Goal: Task Accomplishment & Management: Manage account settings

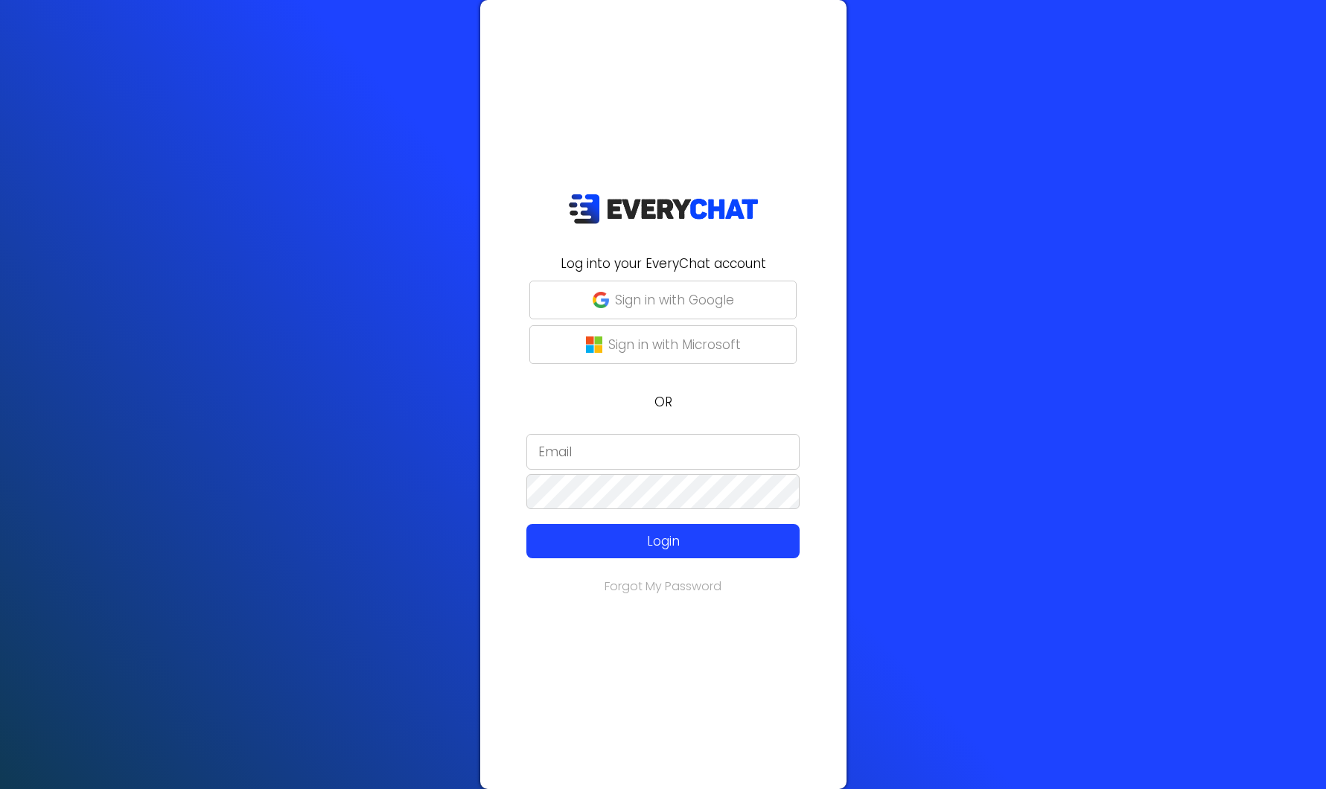
click at [610, 450] on input "email" at bounding box center [662, 452] width 273 height 36
type input "[EMAIL_ADDRESS][DOMAIN_NAME]"
click at [730, 549] on p "Login" at bounding box center [663, 541] width 218 height 19
click at [642, 589] on link "Forgot My Password" at bounding box center [662, 586] width 117 height 17
click at [586, 452] on input "email" at bounding box center [662, 452] width 273 height 36
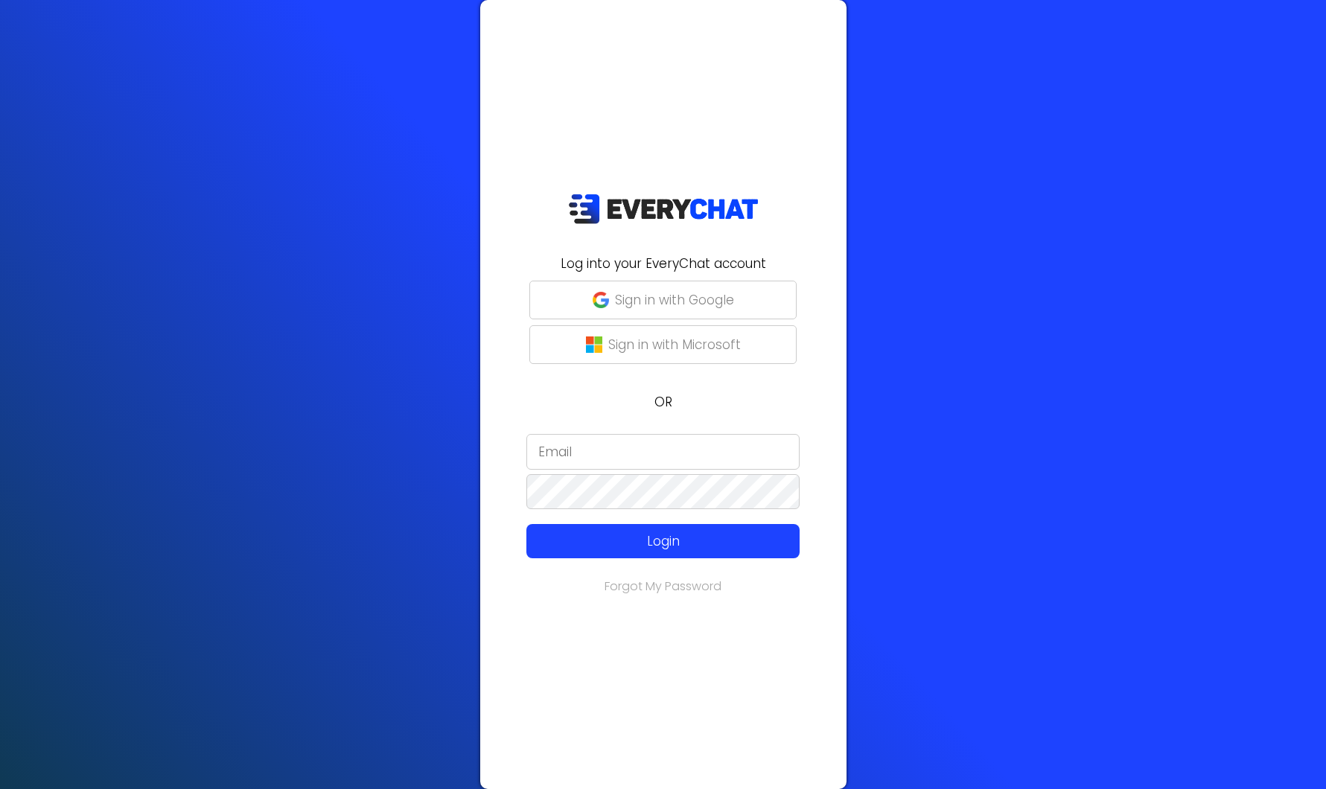
type input "[EMAIL_ADDRESS][DOMAIN_NAME]"
drag, startPoint x: 680, startPoint y: 547, endPoint x: 704, endPoint y: 534, distance: 27.3
click at [680, 547] on p "Login" at bounding box center [663, 541] width 218 height 19
